Goal: Transaction & Acquisition: Purchase product/service

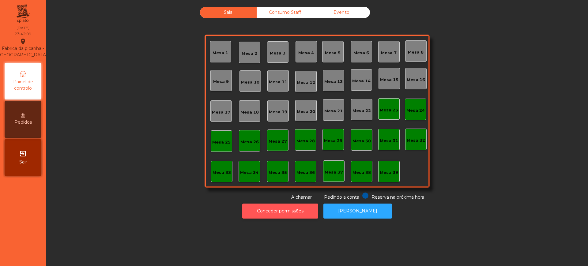
click at [275, 213] on button "Conceder permissões" at bounding box center [280, 211] width 76 height 15
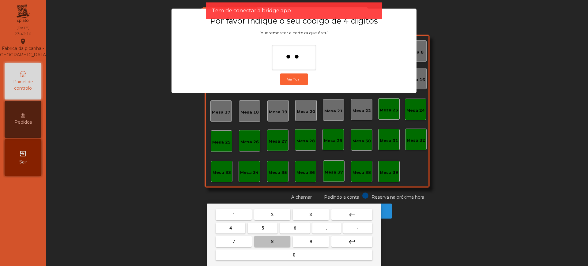
type input "***"
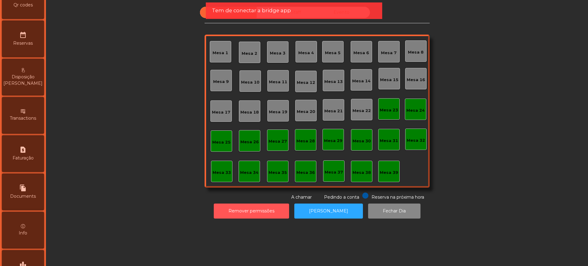
scroll to position [266, 0]
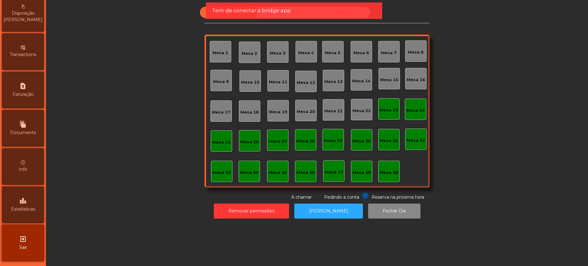
click at [17, 201] on div "leaderboard Estatísticas" at bounding box center [23, 205] width 42 height 37
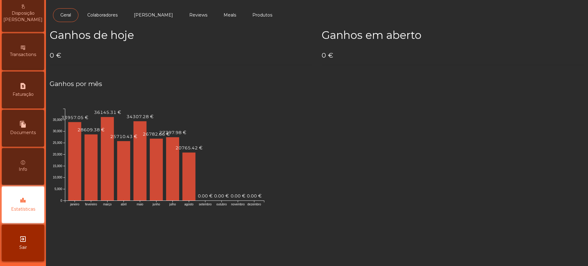
click at [83, 52] on h4 "0 €" at bounding box center [181, 55] width 263 height 9
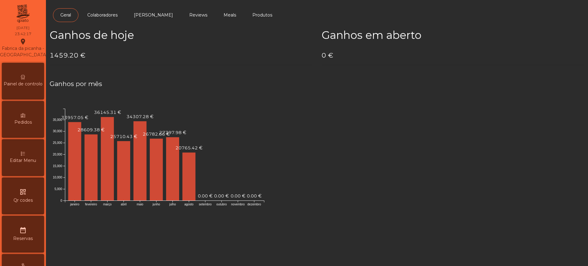
click at [32, 85] on span "Painel de controlo" at bounding box center [23, 84] width 39 height 6
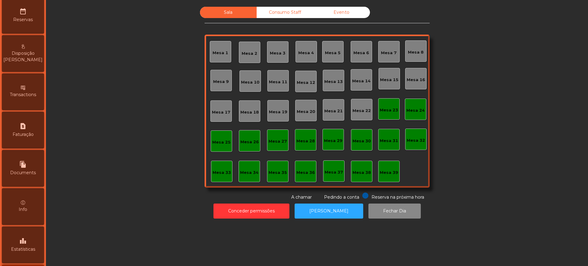
scroll to position [266, 0]
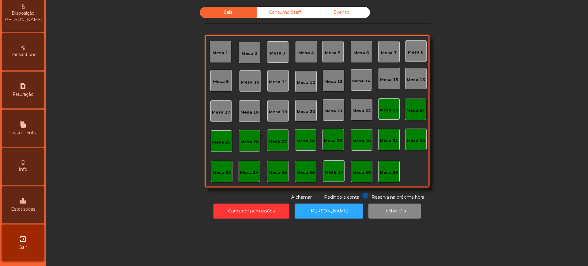
click at [24, 205] on div "leaderboard Estatísticas" at bounding box center [23, 205] width 42 height 37
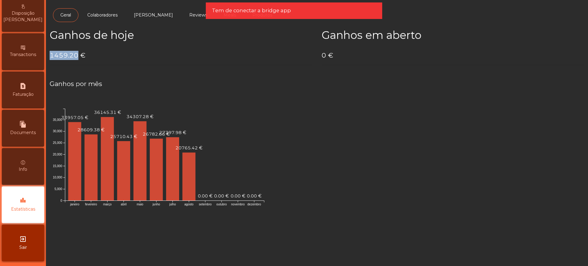
drag, startPoint x: 51, startPoint y: 55, endPoint x: 77, endPoint y: 55, distance: 26.0
click at [77, 55] on h4 "1459.20 €" at bounding box center [181, 55] width 263 height 9
copy h4 "1459.20"
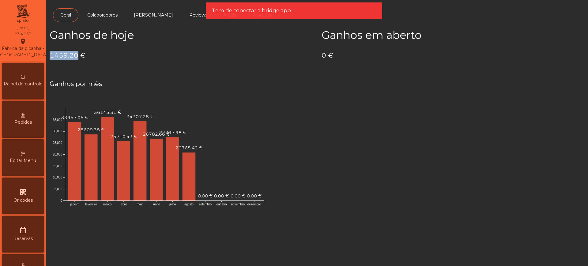
click at [25, 87] on span "Painel de controlo" at bounding box center [23, 84] width 39 height 6
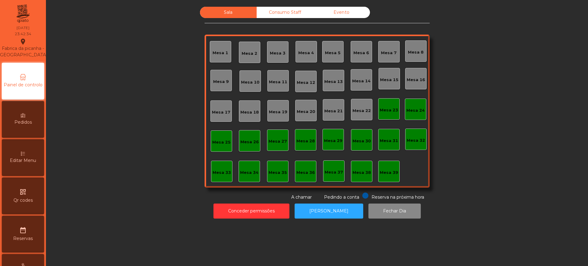
click at [329, 15] on div "Evento" at bounding box center [341, 12] width 57 height 11
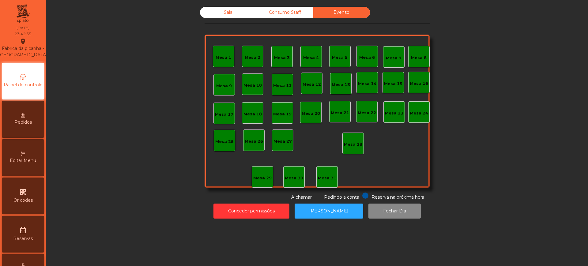
click at [299, 14] on div "Consumo Staff" at bounding box center [285, 12] width 57 height 11
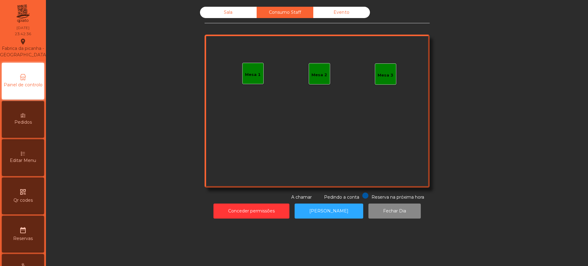
click at [227, 18] on div "Sala" at bounding box center [228, 12] width 57 height 11
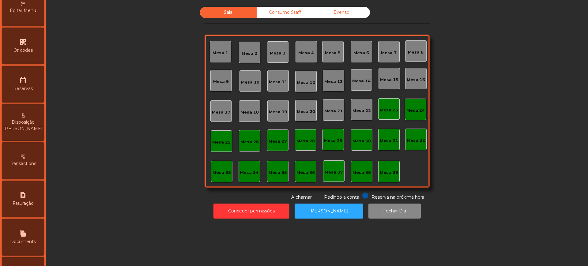
scroll to position [266, 0]
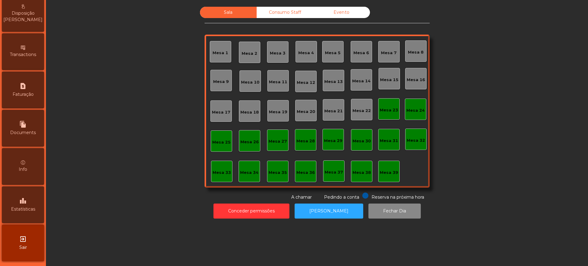
click at [17, 201] on div "leaderboard Estatísticas" at bounding box center [23, 205] width 42 height 37
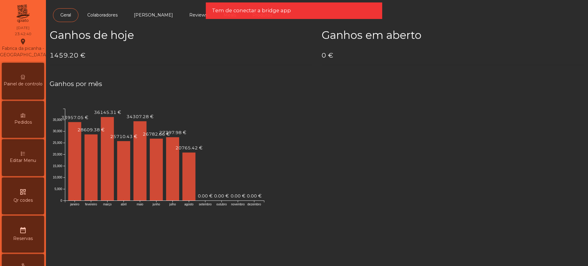
click at [18, 84] on span "Painel de controlo" at bounding box center [23, 84] width 39 height 6
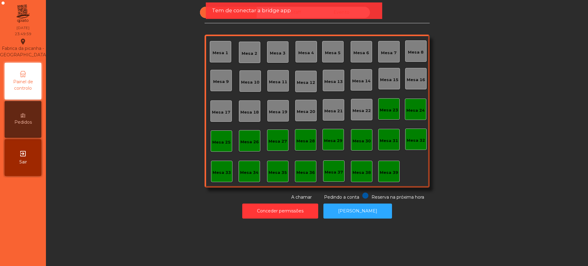
click at [20, 163] on span "Sair" at bounding box center [23, 162] width 8 height 6
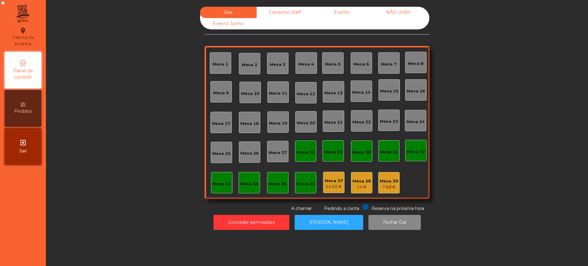
click at [250, 203] on div "Sala Consumo Staff Evento NÃO USAR Evento Junho Mesa 1 Mesa 2 Mesa 3 Mesa 4 Mes…" at bounding box center [317, 109] width 225 height 205
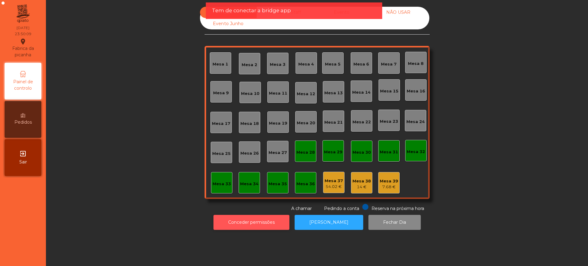
click at [251, 218] on button "Conceder permissões" at bounding box center [252, 222] width 76 height 15
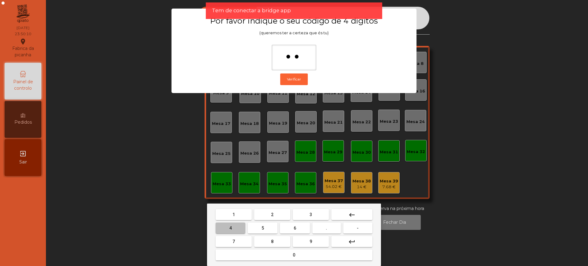
type input "***"
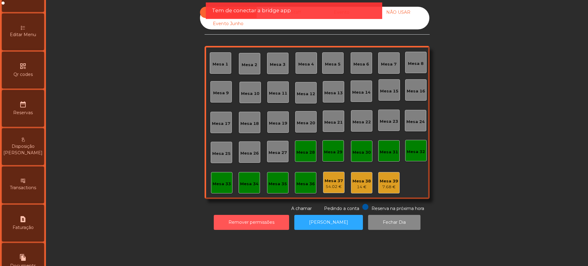
scroll to position [259, 0]
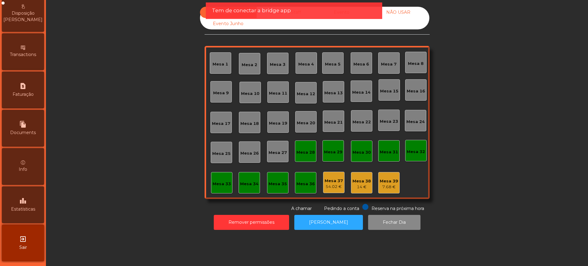
click at [25, 203] on icon "leaderboard" at bounding box center [22, 200] width 7 height 7
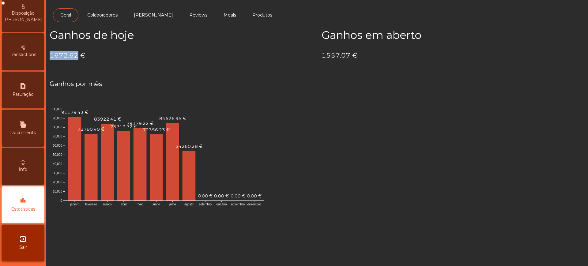
drag, startPoint x: 50, startPoint y: 54, endPoint x: 77, endPoint y: 55, distance: 27.0
click at [77, 55] on h4 "1672.62 €" at bounding box center [181, 55] width 263 height 9
copy h4 "1672.62"
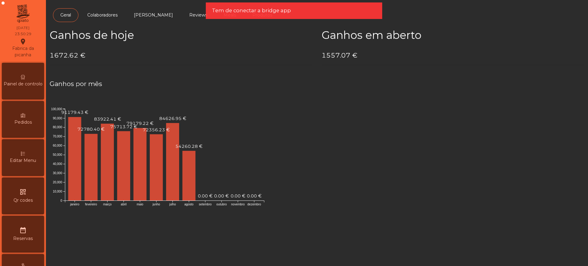
click at [25, 75] on icon at bounding box center [23, 77] width 4 height 4
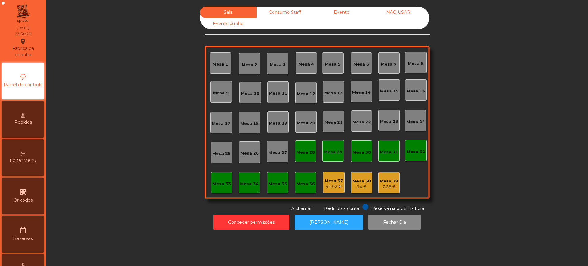
click at [355, 24] on div "Sala Consumo Staff Evento NÃO USAR Evento Junho" at bounding box center [314, 18] width 229 height 23
click at [338, 14] on div "Evento" at bounding box center [341, 12] width 57 height 11
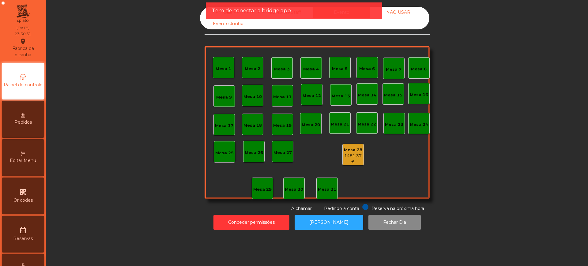
click at [347, 148] on div "Mesa 28" at bounding box center [353, 150] width 21 height 6
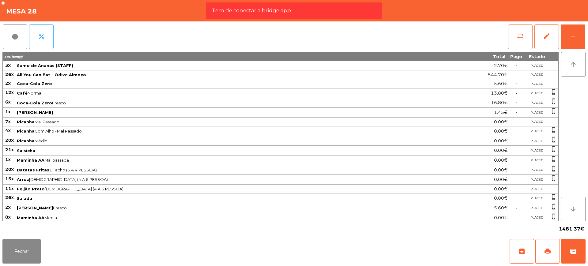
click at [521, 35] on span "sync_alt" at bounding box center [520, 35] width 7 height 7
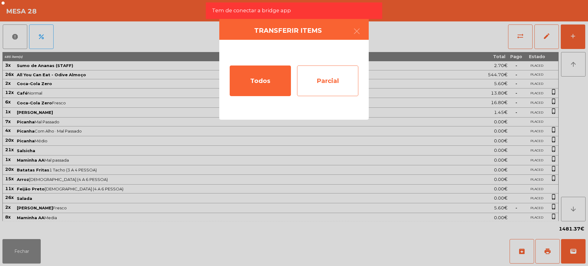
click at [333, 80] on div "Parcial" at bounding box center [327, 81] width 61 height 31
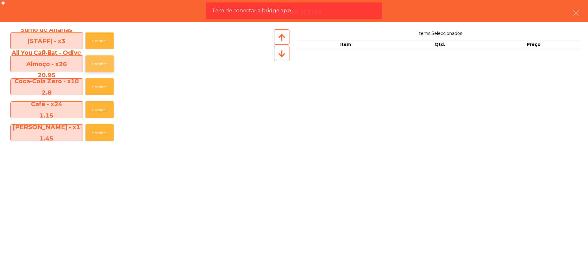
click at [100, 59] on button "Escolher" at bounding box center [99, 63] width 28 height 17
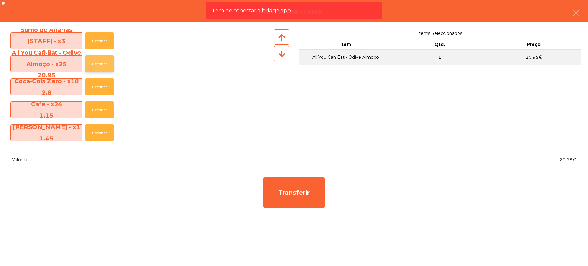
click at [100, 59] on button "Escolher" at bounding box center [99, 63] width 28 height 17
click at [102, 60] on button "Escolher" at bounding box center [99, 63] width 28 height 17
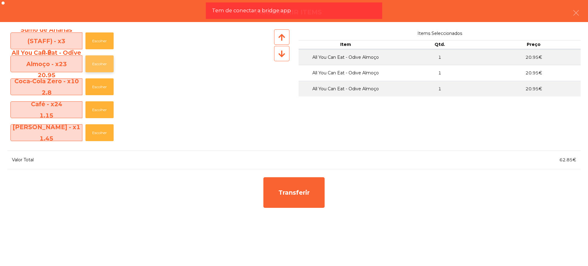
click at [102, 60] on button "Escolher" at bounding box center [99, 63] width 28 height 17
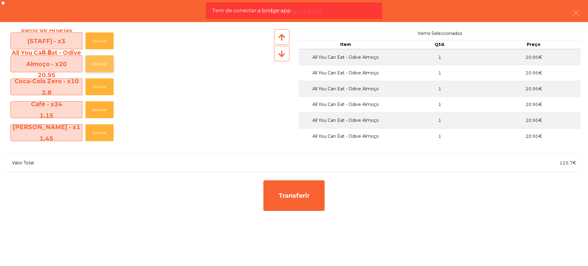
click at [102, 60] on button "Escolher" at bounding box center [99, 63] width 28 height 17
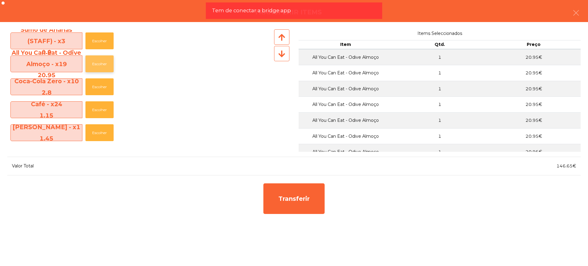
click at [102, 60] on button "Escolher" at bounding box center [99, 63] width 28 height 17
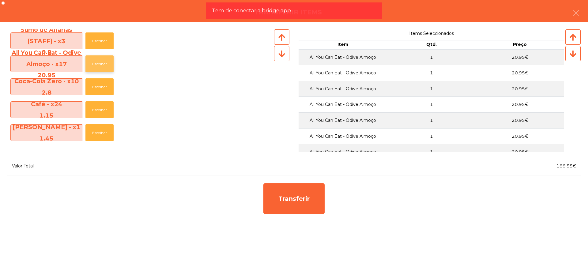
click at [103, 61] on button "Escolher" at bounding box center [99, 63] width 28 height 17
click at [104, 61] on button "Escolher" at bounding box center [99, 63] width 28 height 17
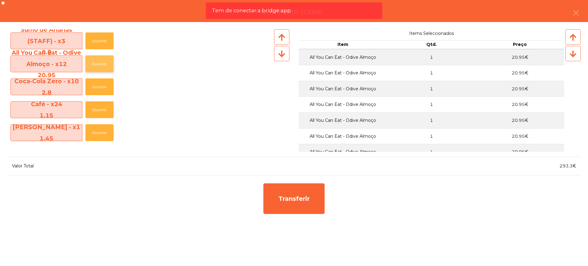
click at [104, 61] on button "Escolher" at bounding box center [99, 63] width 28 height 17
click at [105, 61] on button "Escolher" at bounding box center [99, 63] width 28 height 17
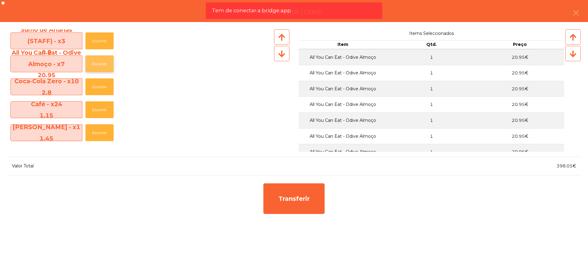
click at [105, 61] on button "Escolher" at bounding box center [99, 63] width 28 height 17
click at [107, 61] on button "Escolher" at bounding box center [99, 63] width 28 height 17
click at [105, 61] on button "Escolher" at bounding box center [99, 63] width 28 height 17
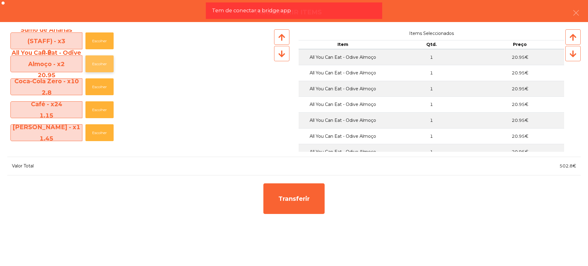
click at [105, 61] on button "Escolher" at bounding box center [99, 63] width 28 height 17
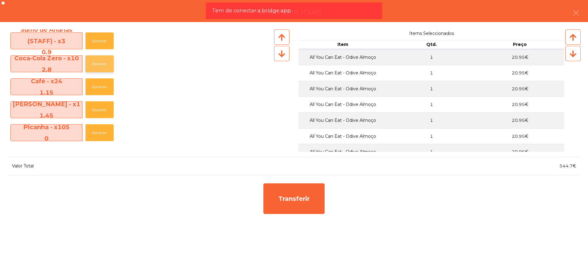
click at [102, 62] on button "Escolher" at bounding box center [99, 63] width 28 height 17
click at [103, 64] on button "Escolher" at bounding box center [99, 63] width 28 height 17
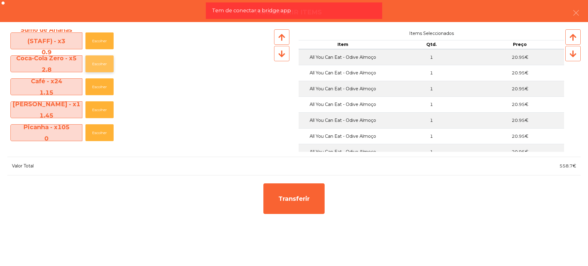
click at [103, 64] on button "Escolher" at bounding box center [99, 63] width 28 height 17
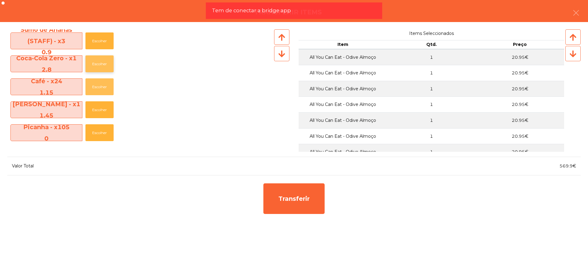
click at [103, 78] on button "Escolher" at bounding box center [99, 86] width 28 height 17
click at [103, 64] on button "Escolher" at bounding box center [99, 63] width 28 height 17
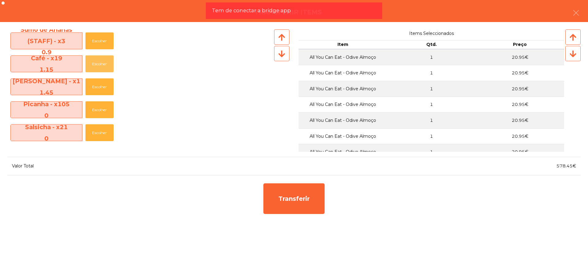
click at [103, 64] on button "Escolher" at bounding box center [99, 63] width 28 height 17
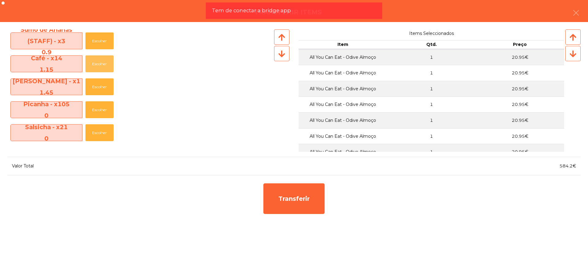
click at [103, 64] on button "Escolher" at bounding box center [99, 63] width 28 height 17
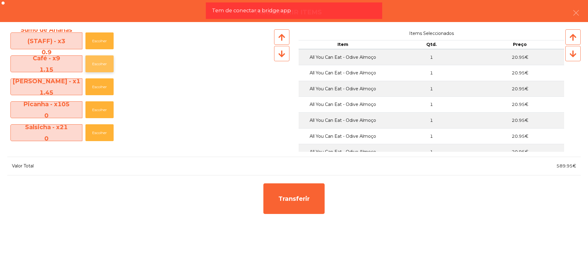
click at [103, 64] on button "Escolher" at bounding box center [99, 63] width 28 height 17
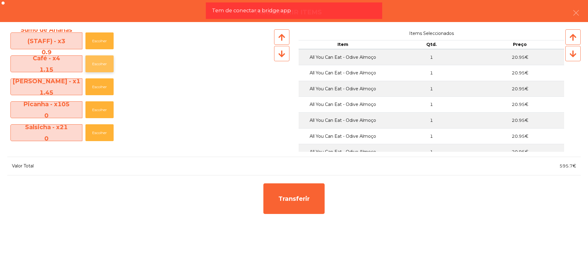
click at [103, 64] on button "Escolher" at bounding box center [99, 63] width 28 height 17
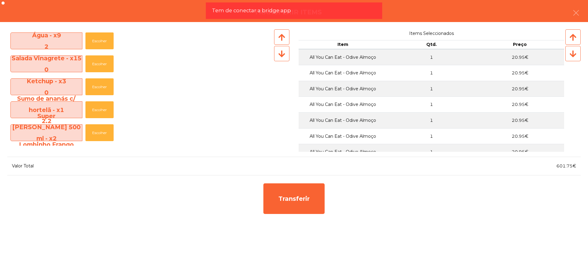
scroll to position [268, 0]
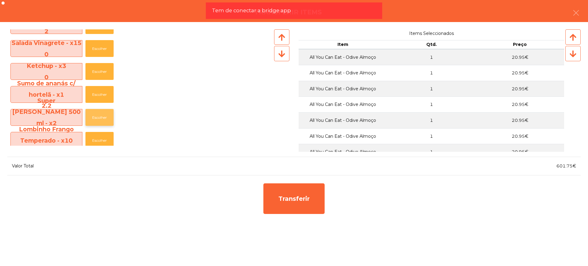
click at [103, 119] on button "Escolher" at bounding box center [99, 117] width 28 height 17
click at [105, 116] on button "Escolher" at bounding box center [99, 117] width 28 height 17
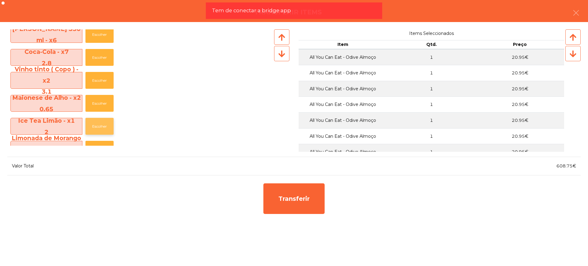
scroll to position [421, 0]
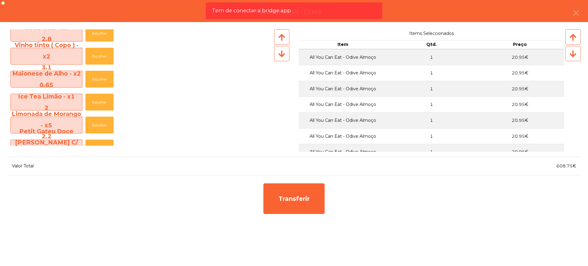
click at [98, 91] on div "Ice Tea Limão - x1 2 Escolher" at bounding box center [140, 102] width 266 height 23
click at [101, 94] on button "Escolher" at bounding box center [99, 102] width 28 height 17
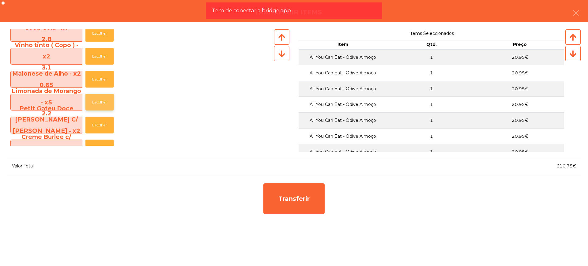
click at [102, 99] on button "Escolher" at bounding box center [99, 102] width 28 height 17
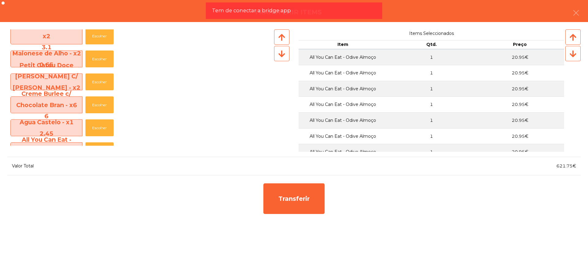
scroll to position [460, 0]
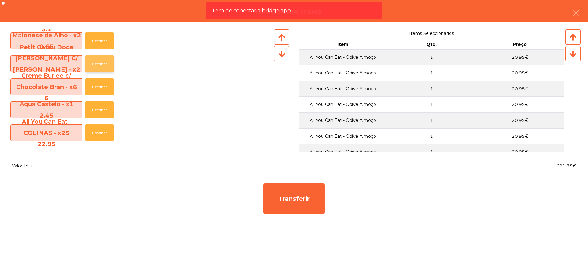
click at [101, 60] on button "Escolher" at bounding box center [99, 63] width 28 height 17
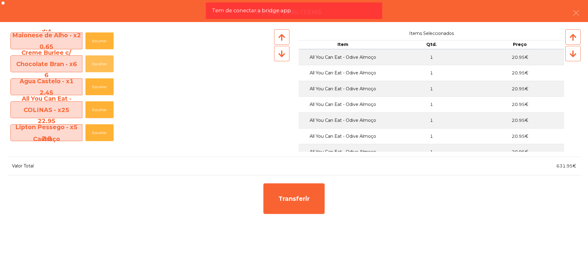
click at [101, 60] on button "Escolher" at bounding box center [99, 63] width 28 height 17
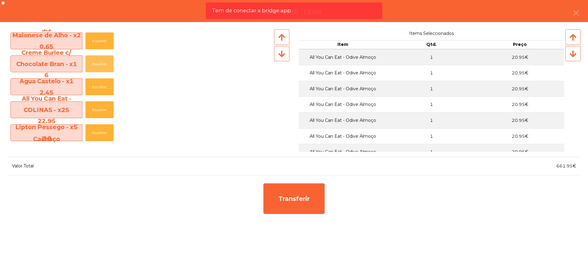
click at [101, 60] on button "Escolher" at bounding box center [99, 63] width 28 height 17
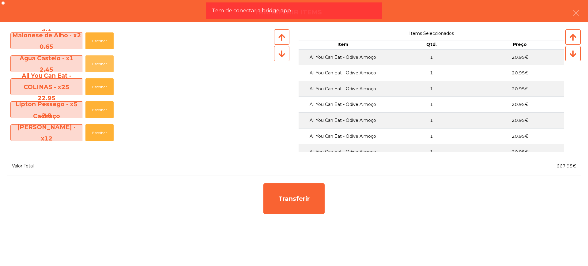
click at [101, 60] on button "Escolher" at bounding box center [99, 63] width 28 height 17
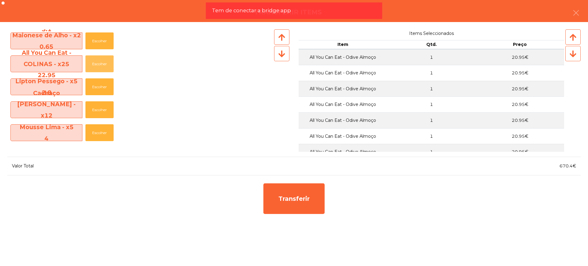
click at [101, 60] on button "Escolher" at bounding box center [99, 63] width 28 height 17
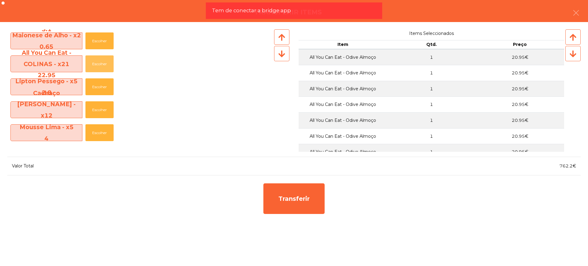
click at [101, 60] on button "Escolher" at bounding box center [99, 63] width 28 height 17
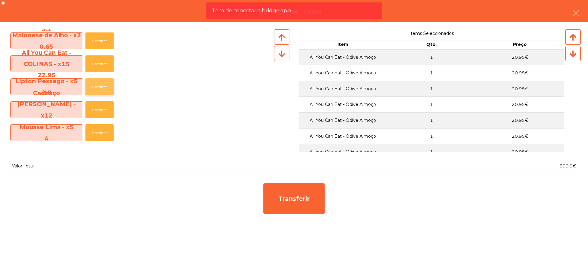
click at [103, 90] on button "Escolher" at bounding box center [99, 86] width 28 height 17
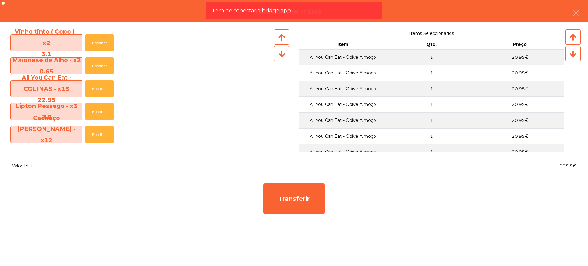
scroll to position [421, 0]
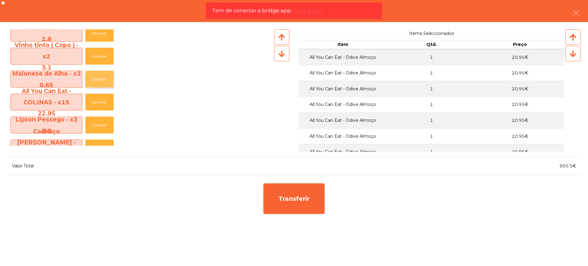
click at [99, 78] on button "Escolher" at bounding box center [99, 79] width 28 height 17
drag, startPoint x: 553, startPoint y: 168, endPoint x: 572, endPoint y: 168, distance: 19.0
click at [572, 168] on div "906.15€" at bounding box center [437, 166] width 287 height 8
copy span "906.15"
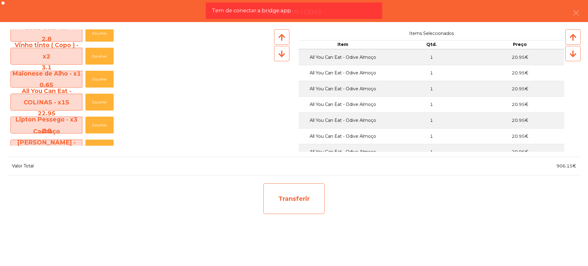
click at [295, 197] on div "Transferir" at bounding box center [293, 199] width 61 height 31
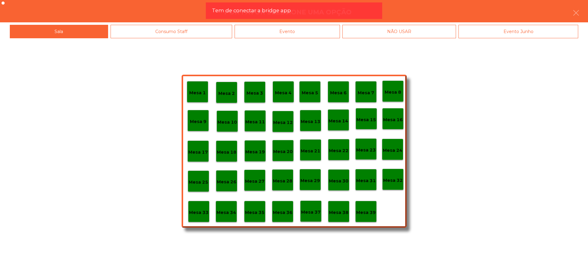
click at [305, 182] on p "Mesa 29" at bounding box center [311, 180] width 20 height 7
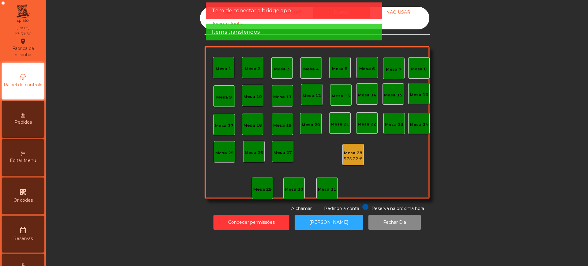
click at [348, 157] on div "575.22 €" at bounding box center [353, 159] width 19 height 6
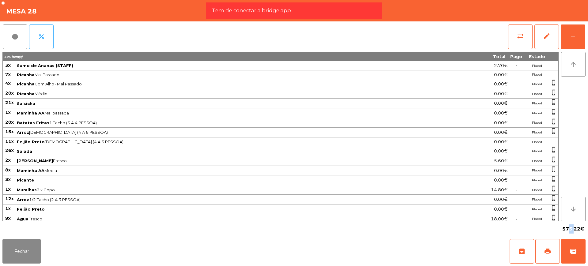
drag, startPoint x: 565, startPoint y: 229, endPoint x: 571, endPoint y: 230, distance: 6.2
click at [571, 230] on span "575.22€" at bounding box center [573, 229] width 22 height 9
click at [562, 229] on div "575.22€" at bounding box center [573, 229] width 25 height 10
drag, startPoint x: 563, startPoint y: 229, endPoint x: 579, endPoint y: 231, distance: 16.0
click at [579, 231] on span "575.22€" at bounding box center [573, 229] width 22 height 9
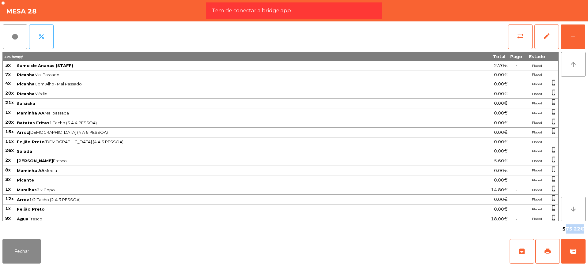
copy span "575.22"
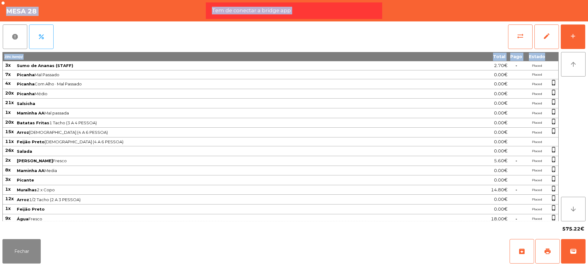
scroll to position [497, 0]
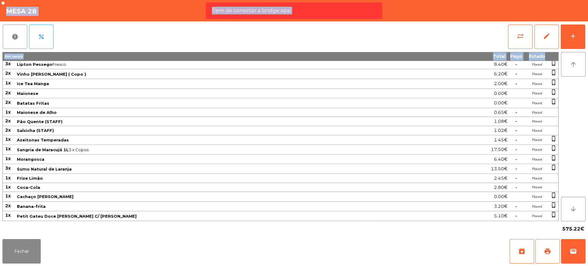
drag, startPoint x: 6, startPoint y: 64, endPoint x: 560, endPoint y: 214, distance: 573.6
copy tbody "3x Sumo de Ananas (STAFF) 2.70€ - Placed 7x Picanha Mal Passado 0.00€ Placed 4x…"
click at [552, 33] on button "edit" at bounding box center [547, 37] width 25 height 25
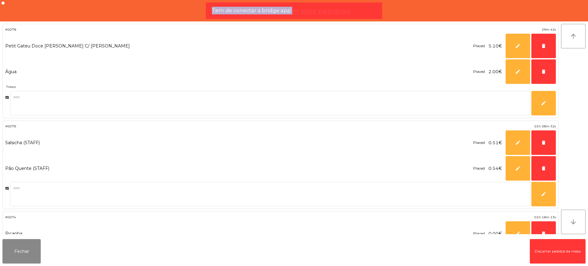
click at [552, 251] on button "Discartar pedidos da mesa" at bounding box center [558, 251] width 56 height 25
click at [22, 254] on button "Fechar" at bounding box center [21, 251] width 38 height 25
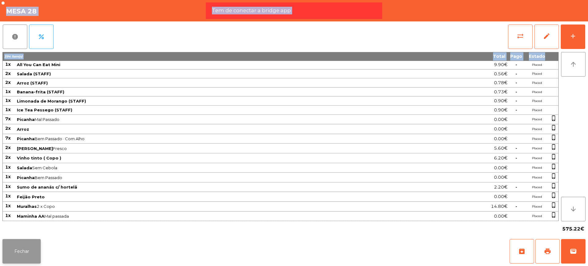
click at [29, 255] on button "Fechar" at bounding box center [21, 251] width 38 height 25
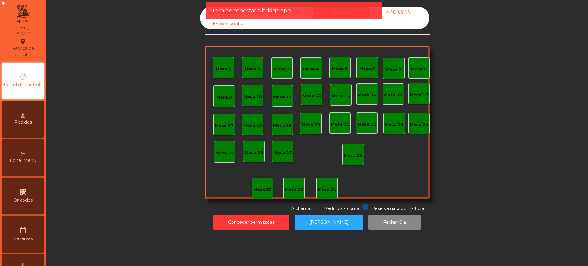
click at [204, 10] on div "Sala" at bounding box center [228, 12] width 57 height 11
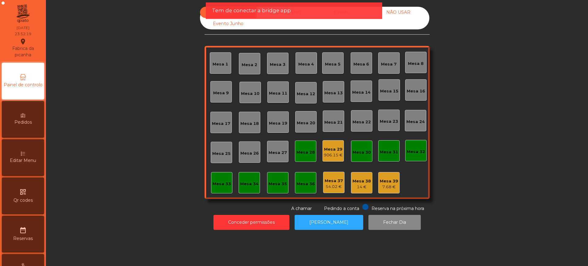
click at [324, 154] on div "906.15 €" at bounding box center [333, 155] width 19 height 6
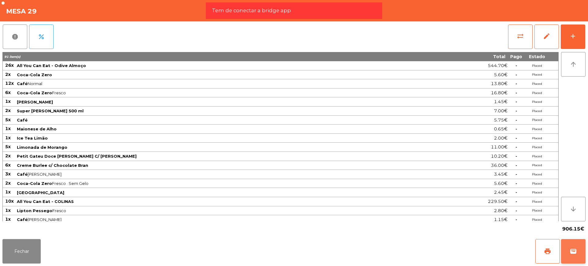
click at [571, 252] on span "wallet" at bounding box center [573, 251] width 7 height 7
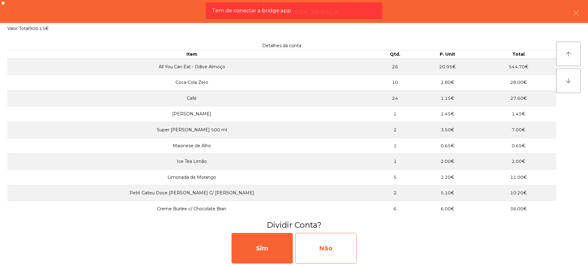
click at [350, 252] on div "Não" at bounding box center [325, 248] width 61 height 31
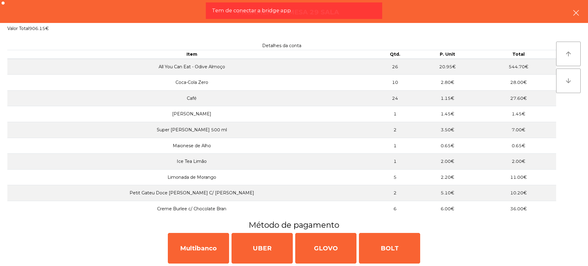
click at [577, 16] on icon "button" at bounding box center [576, 12] width 7 height 7
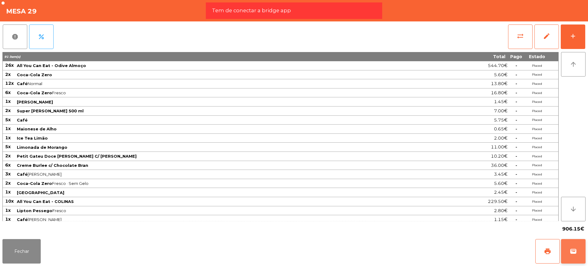
click at [569, 252] on button "wallet" at bounding box center [573, 251] width 25 height 25
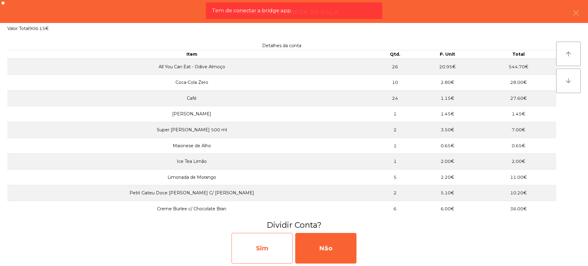
click at [260, 248] on div "Sim" at bounding box center [262, 248] width 61 height 31
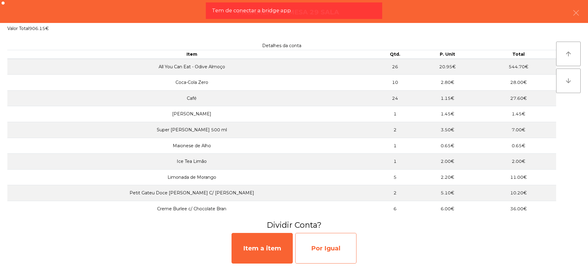
click at [343, 249] on div "Por Igual" at bounding box center [325, 248] width 61 height 31
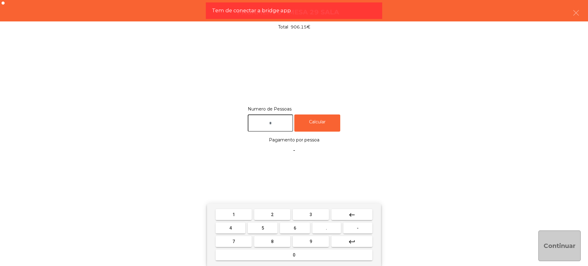
click at [264, 124] on input "text" at bounding box center [270, 123] width 45 height 17
type input "**"
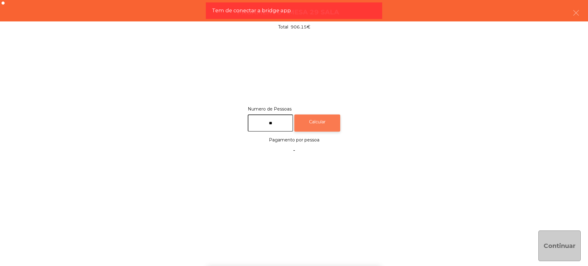
click at [328, 119] on div "Calcular" at bounding box center [317, 123] width 46 height 17
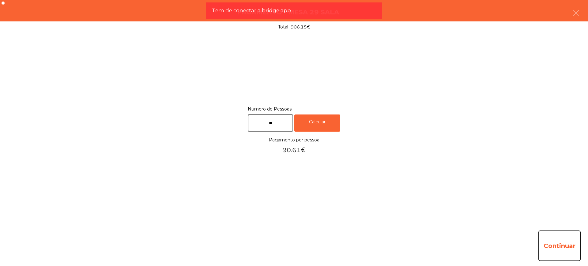
click at [543, 238] on button "Continuar" at bounding box center [560, 246] width 42 height 31
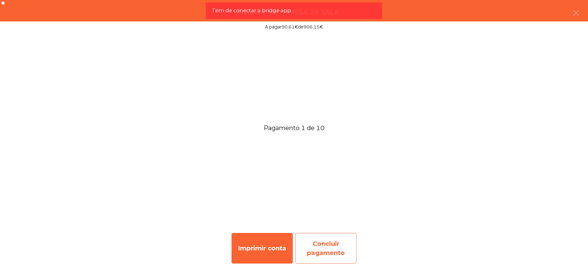
click at [338, 244] on div "Concluir pagamento" at bounding box center [325, 248] width 61 height 31
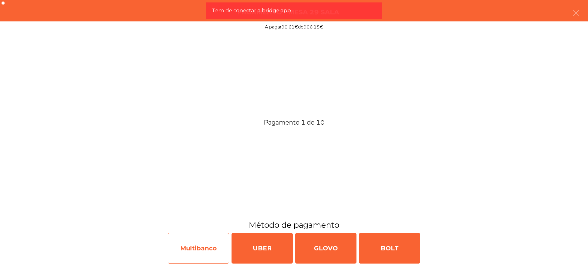
click at [185, 247] on div "Multibanco" at bounding box center [198, 248] width 61 height 31
select select "**"
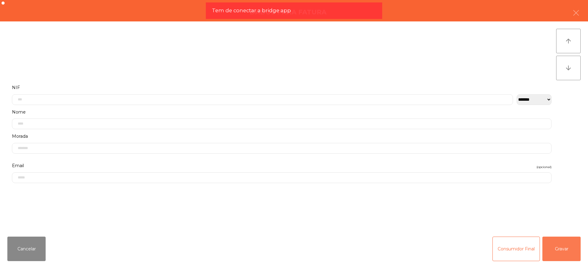
drag, startPoint x: 562, startPoint y: 246, endPoint x: 441, endPoint y: 247, distance: 121.3
click at [562, 246] on button "Gravar" at bounding box center [562, 249] width 38 height 25
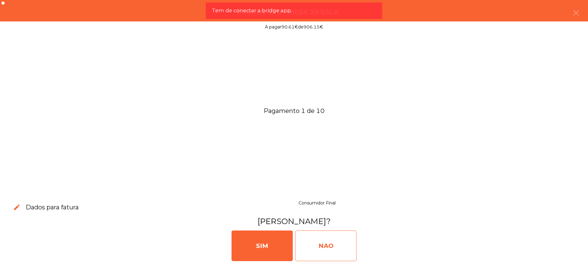
drag, startPoint x: 331, startPoint y: 247, endPoint x: 323, endPoint y: 246, distance: 8.7
click at [330, 247] on div "NAO" at bounding box center [325, 246] width 61 height 31
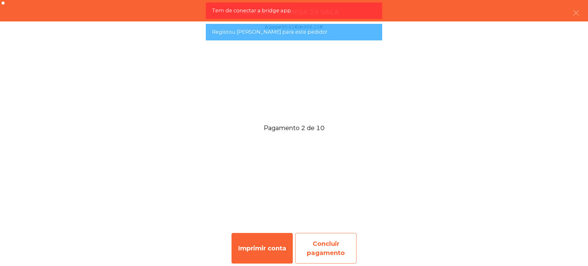
click at [322, 241] on div "Concluir pagamento" at bounding box center [325, 248] width 61 height 31
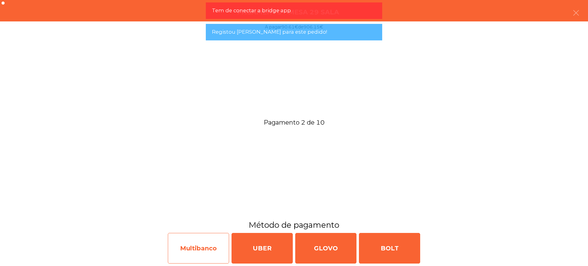
click at [203, 250] on div "Multibanco" at bounding box center [198, 248] width 61 height 31
select select "**"
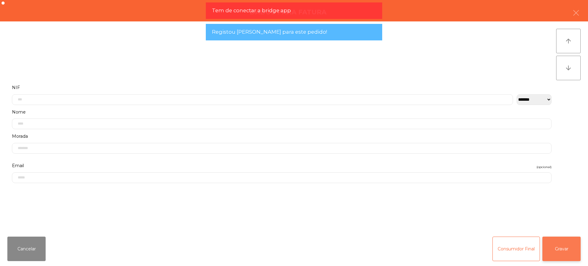
click at [560, 248] on button "Gravar" at bounding box center [562, 249] width 38 height 25
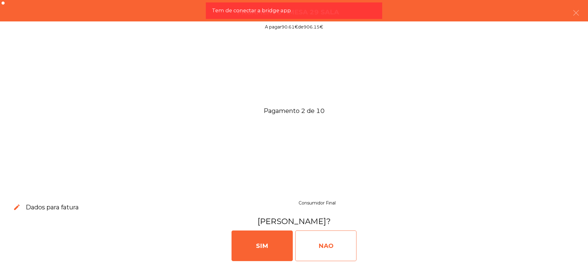
drag, startPoint x: 355, startPoint y: 247, endPoint x: 343, endPoint y: 246, distance: 12.3
click at [354, 247] on div "NAO" at bounding box center [325, 246] width 61 height 31
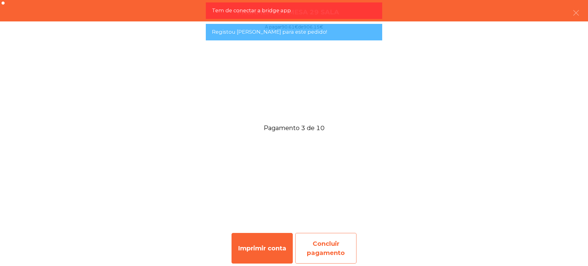
click at [328, 252] on div "Concluir pagamento" at bounding box center [325, 248] width 61 height 31
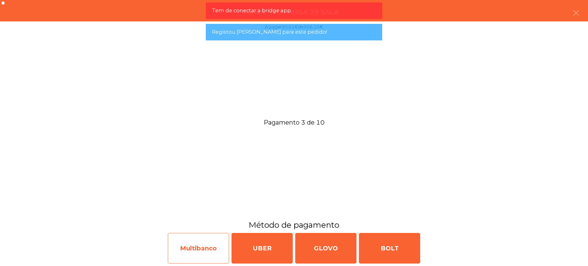
click at [198, 250] on div "Multibanco" at bounding box center [198, 248] width 61 height 31
select select "**"
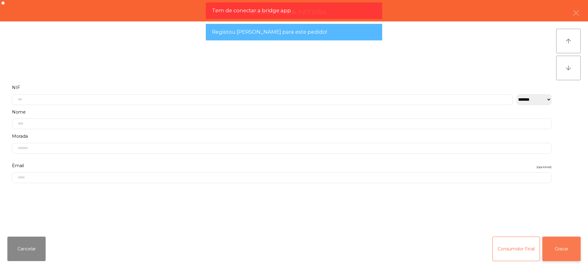
click at [567, 249] on button "Gravar" at bounding box center [562, 249] width 38 height 25
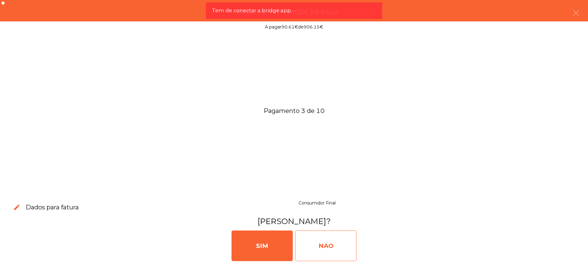
click at [343, 247] on div "NAO" at bounding box center [325, 246] width 61 height 31
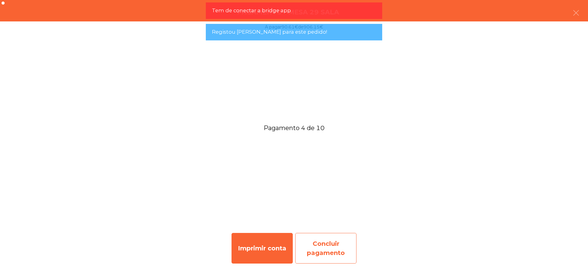
click at [340, 246] on div "Concluir pagamento" at bounding box center [325, 248] width 61 height 31
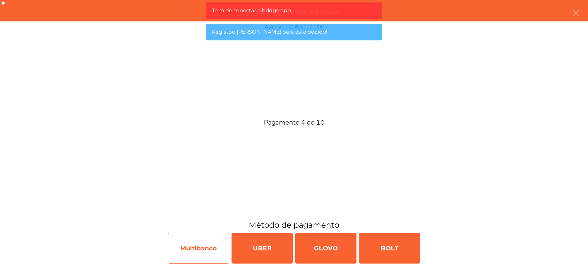
click at [185, 252] on div "Multibanco" at bounding box center [198, 248] width 61 height 31
select select "**"
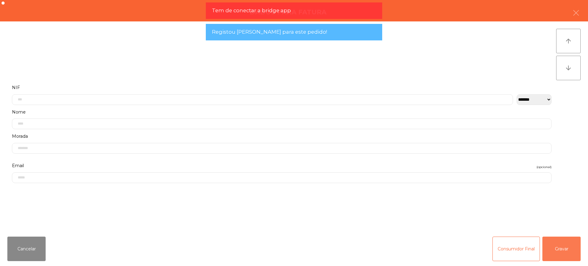
drag, startPoint x: 564, startPoint y: 243, endPoint x: 479, endPoint y: 243, distance: 84.6
click at [564, 243] on button "Gravar" at bounding box center [562, 249] width 38 height 25
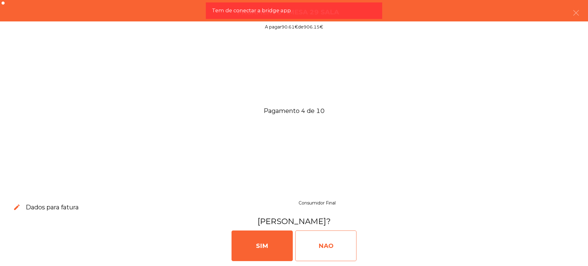
drag, startPoint x: 325, startPoint y: 248, endPoint x: 323, endPoint y: 244, distance: 5.5
click at [325, 248] on div "NAO" at bounding box center [325, 246] width 61 height 31
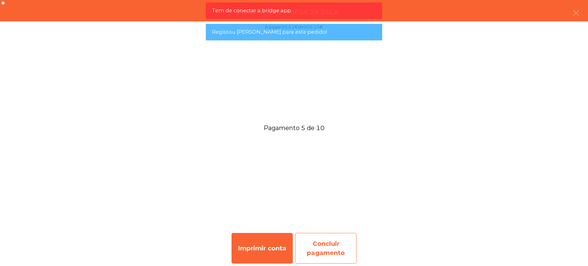
click at [329, 241] on div "Concluir pagamento" at bounding box center [325, 248] width 61 height 31
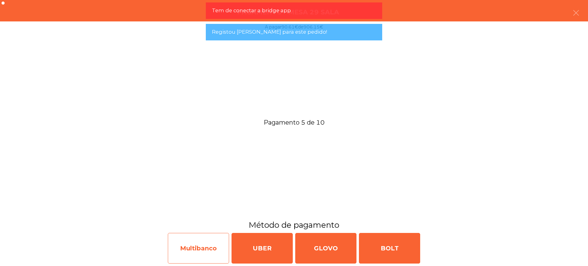
click at [191, 244] on div "Multibanco" at bounding box center [198, 248] width 61 height 31
select select "**"
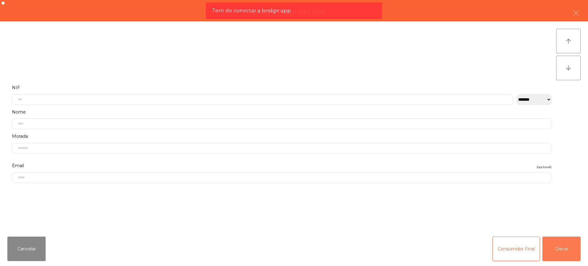
click at [559, 249] on button "Gravar" at bounding box center [562, 249] width 38 height 25
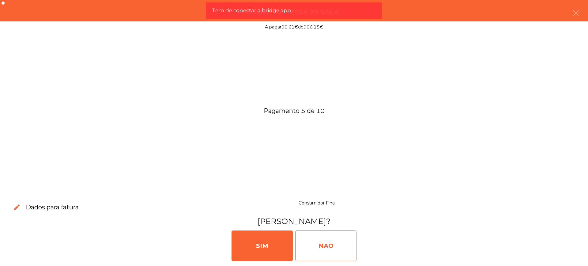
click at [329, 250] on div "NAO" at bounding box center [325, 246] width 61 height 31
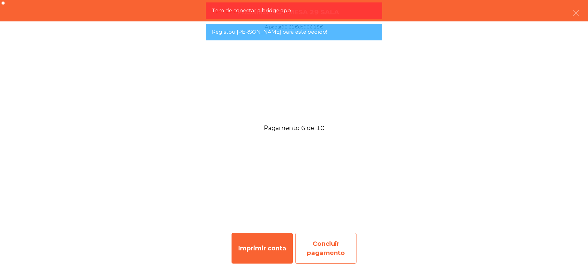
click at [338, 243] on div "Concluir pagamento" at bounding box center [325, 248] width 61 height 31
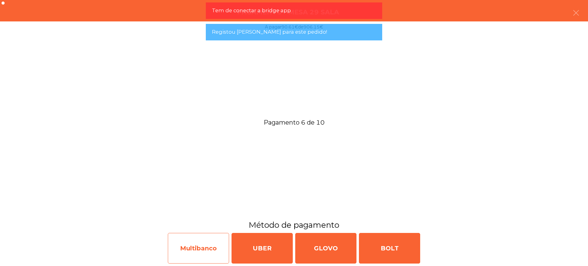
click at [203, 249] on div "Multibanco" at bounding box center [198, 248] width 61 height 31
select select "**"
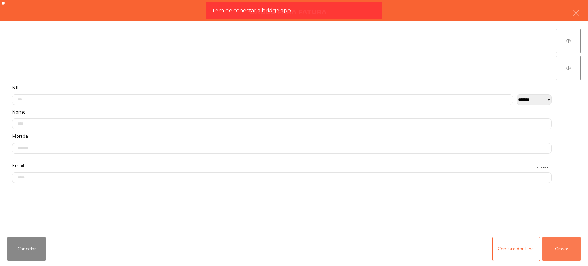
click at [554, 249] on button "Gravar" at bounding box center [562, 249] width 38 height 25
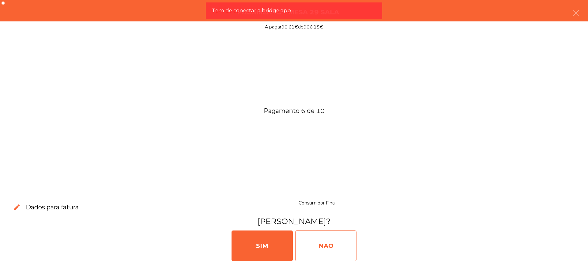
click at [310, 245] on div "NAO" at bounding box center [325, 246] width 61 height 31
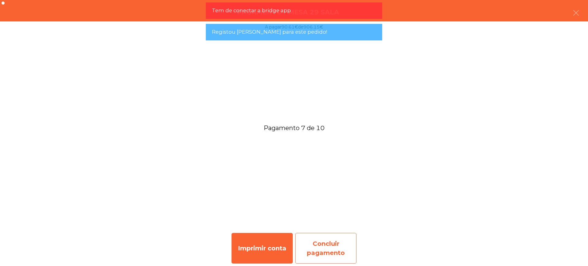
click at [329, 246] on div "Concluir pagamento" at bounding box center [325, 248] width 61 height 31
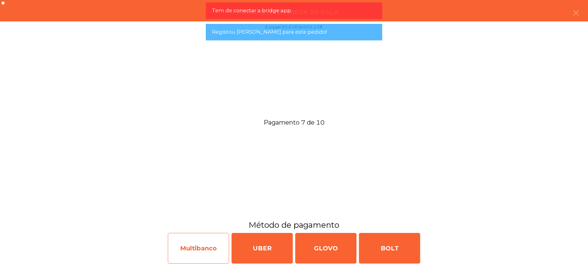
click at [197, 248] on div "Multibanco" at bounding box center [198, 248] width 61 height 31
select select "**"
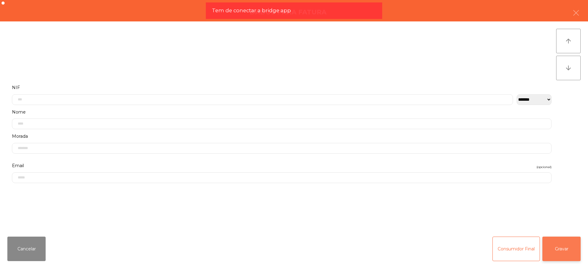
click at [563, 248] on button "Gravar" at bounding box center [562, 249] width 38 height 25
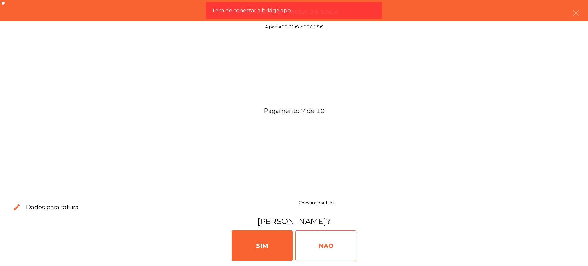
drag, startPoint x: 354, startPoint y: 246, endPoint x: 334, endPoint y: 246, distance: 20.5
click at [345, 246] on div "NAO" at bounding box center [325, 246] width 61 height 31
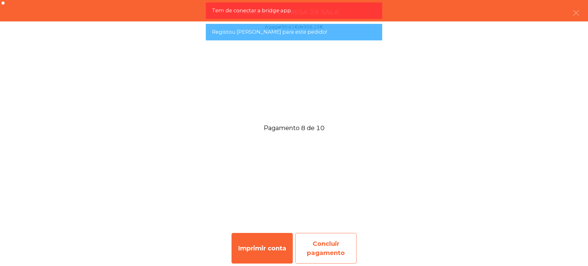
click at [321, 249] on div "Concluir pagamento" at bounding box center [325, 248] width 61 height 31
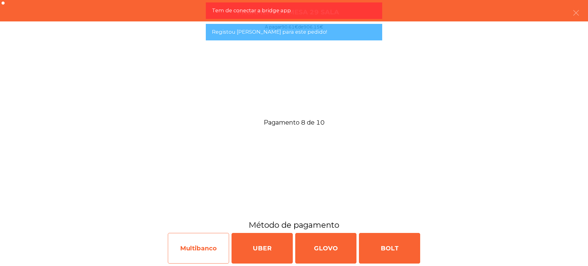
click at [173, 251] on div "Multibanco" at bounding box center [198, 248] width 61 height 31
select select "**"
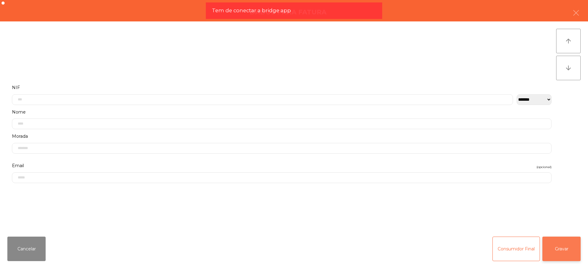
click at [575, 248] on button "Gravar" at bounding box center [562, 249] width 38 height 25
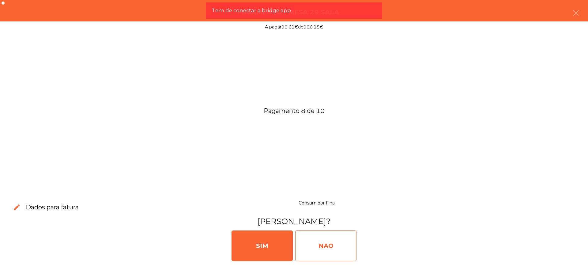
click at [311, 245] on div "NAO" at bounding box center [325, 246] width 61 height 31
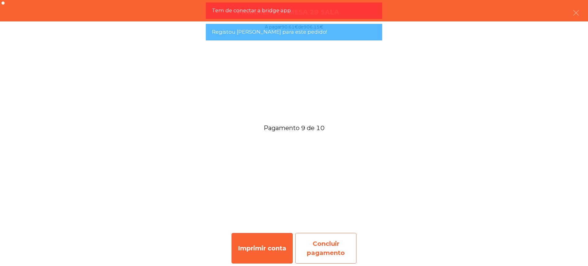
click at [335, 244] on div "Concluir pagamento" at bounding box center [325, 248] width 61 height 31
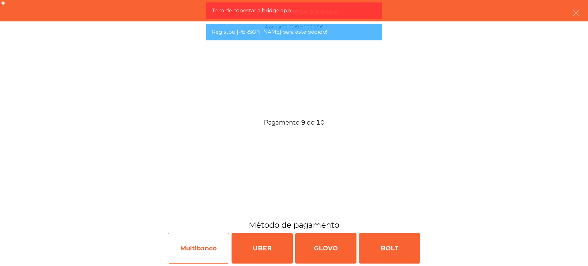
click at [205, 244] on div "Multibanco" at bounding box center [198, 248] width 61 height 31
select select "**"
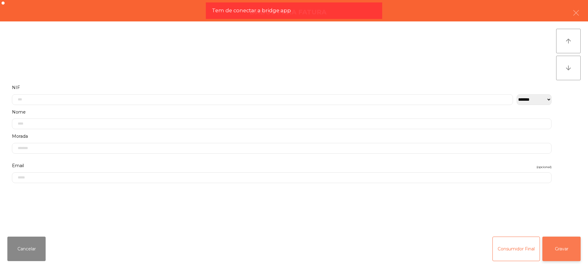
click at [566, 249] on button "Gravar" at bounding box center [562, 249] width 38 height 25
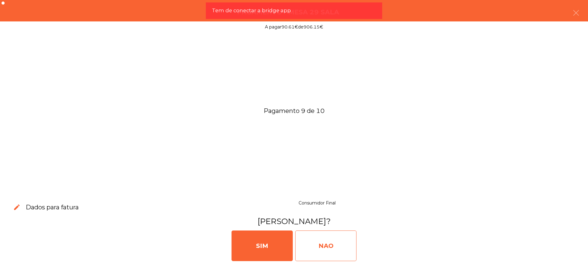
click at [343, 249] on div "NAO" at bounding box center [325, 246] width 61 height 31
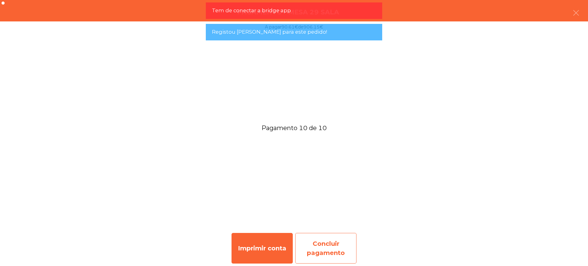
click at [339, 248] on div "Concluir pagamento" at bounding box center [325, 248] width 61 height 31
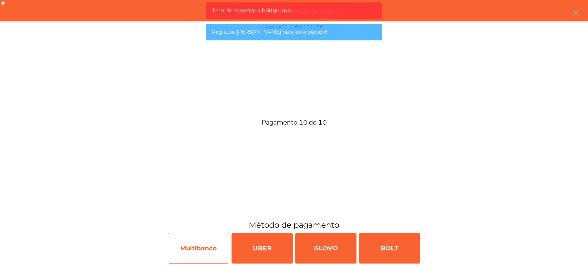
click at [197, 246] on div "Multibanco" at bounding box center [198, 248] width 61 height 31
select select "**"
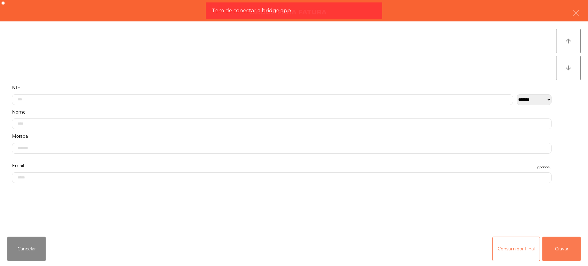
click at [559, 251] on button "Gravar" at bounding box center [562, 249] width 38 height 25
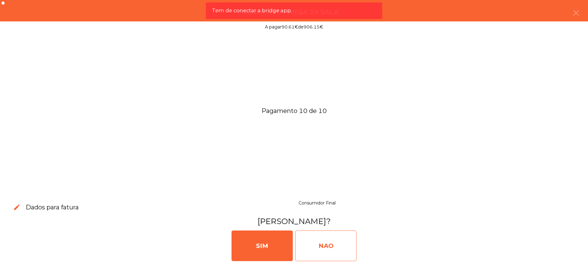
click at [335, 246] on div "NAO" at bounding box center [325, 246] width 61 height 31
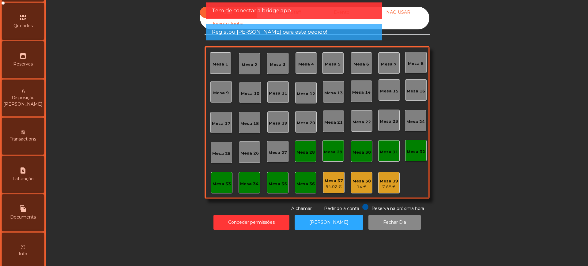
scroll to position [259, 0]
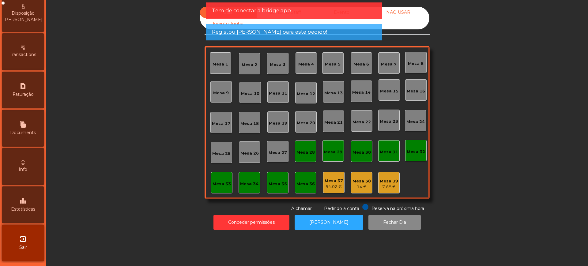
click at [26, 206] on span "Estatísticas" at bounding box center [23, 209] width 24 height 6
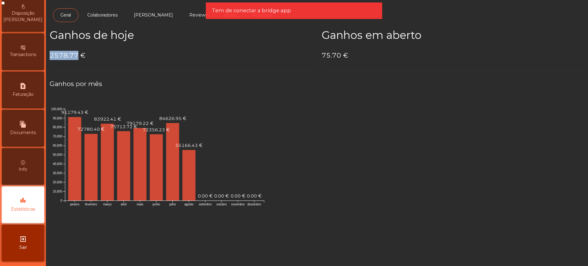
drag, startPoint x: 50, startPoint y: 54, endPoint x: 77, endPoint y: 56, distance: 27.0
click at [77, 56] on h4 "2578.77 €" at bounding box center [181, 55] width 263 height 9
copy h4 "2578.77"
